Goal: Task Accomplishment & Management: Use online tool/utility

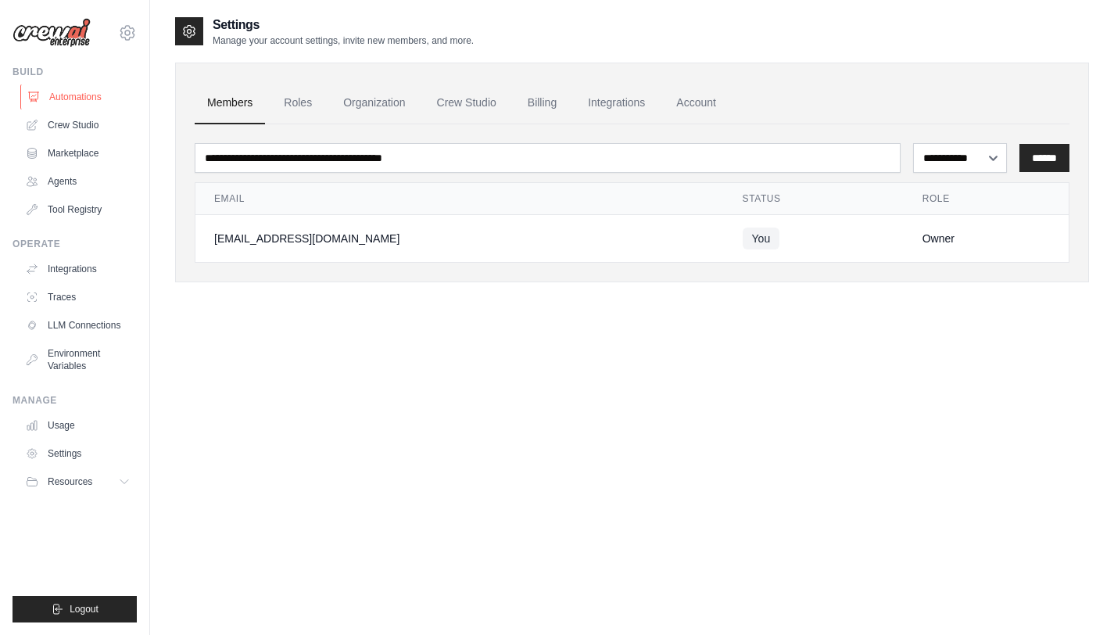
click at [108, 86] on link "Automations" at bounding box center [79, 96] width 118 height 25
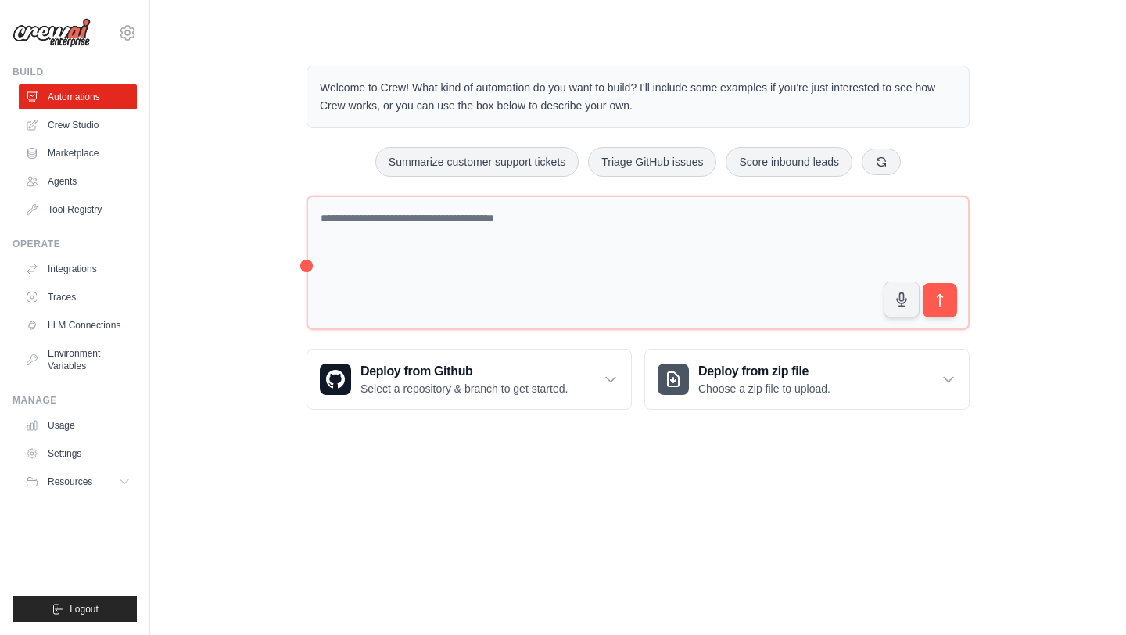
click at [705, 458] on body "[EMAIL_ADDRESS][DOMAIN_NAME] Settings Build Automations Crew Studio" at bounding box center [563, 317] width 1126 height 635
click at [91, 185] on link "Agents" at bounding box center [79, 181] width 118 height 25
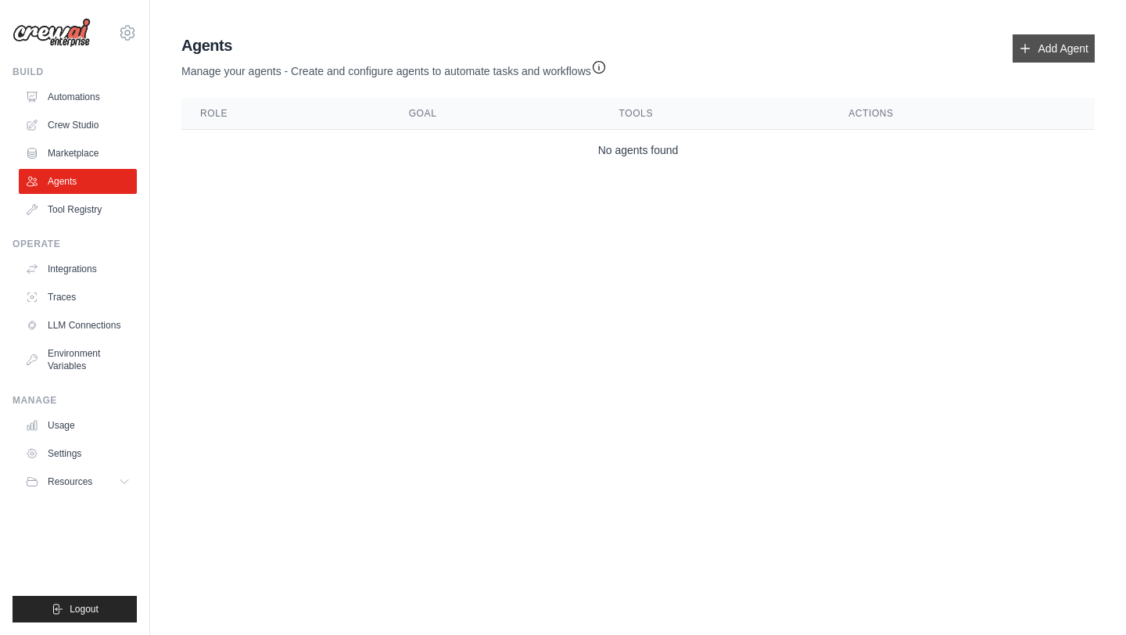
click at [1069, 56] on link "Add Agent" at bounding box center [1054, 48] width 82 height 28
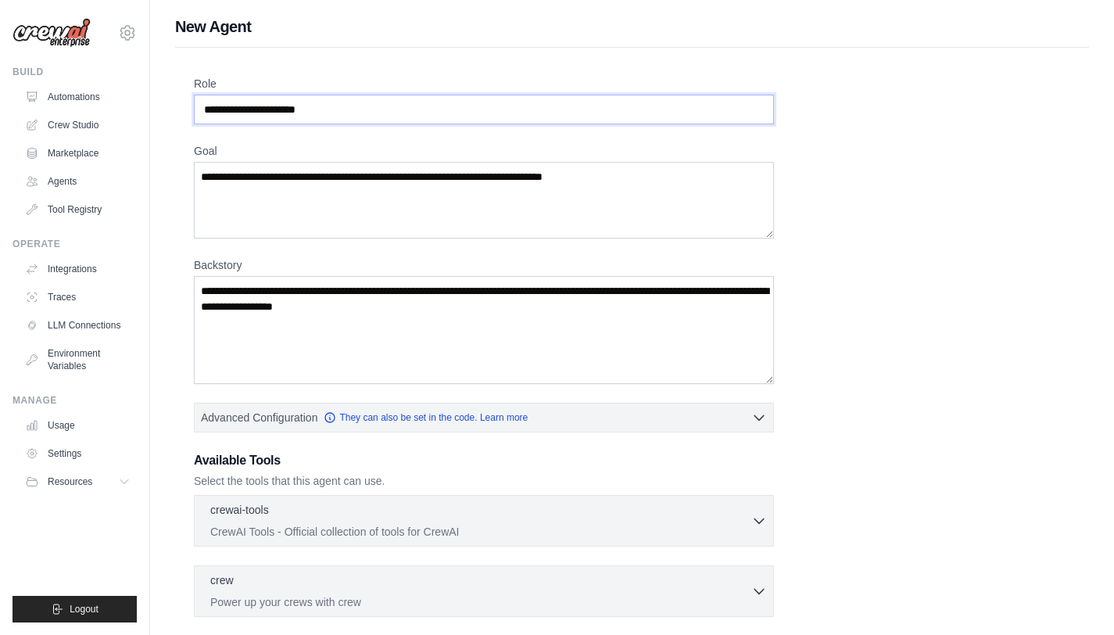
click at [626, 120] on input "Role" at bounding box center [484, 110] width 580 height 30
click at [888, 202] on div "Role Goal [GEOGRAPHIC_DATA] Advanced Configuration They can also be set in the …" at bounding box center [632, 422] width 877 height 693
click at [526, 143] on label "Goal" at bounding box center [484, 151] width 580 height 16
click at [526, 162] on textarea "Goal" at bounding box center [484, 200] width 580 height 77
click at [542, 193] on textarea "Goal" at bounding box center [484, 200] width 580 height 77
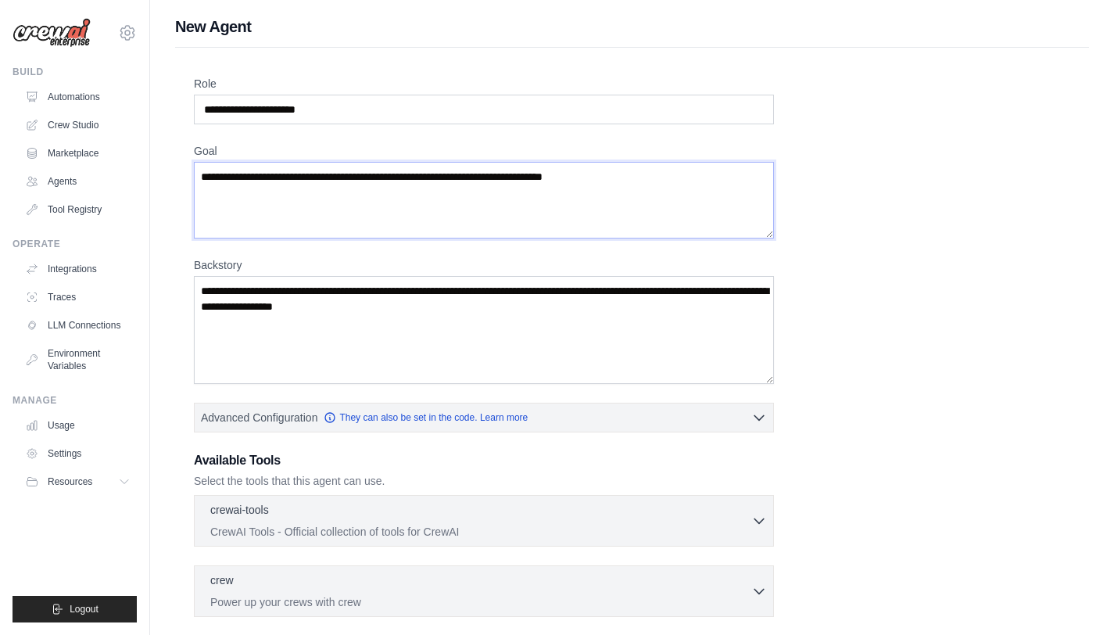
click at [543, 187] on textarea "Goal" at bounding box center [484, 200] width 580 height 77
click at [891, 197] on div "Role Goal [GEOGRAPHIC_DATA] Advanced Configuration They can also be set in the …" at bounding box center [632, 422] width 877 height 693
